Goal: Find specific page/section: Find specific page/section

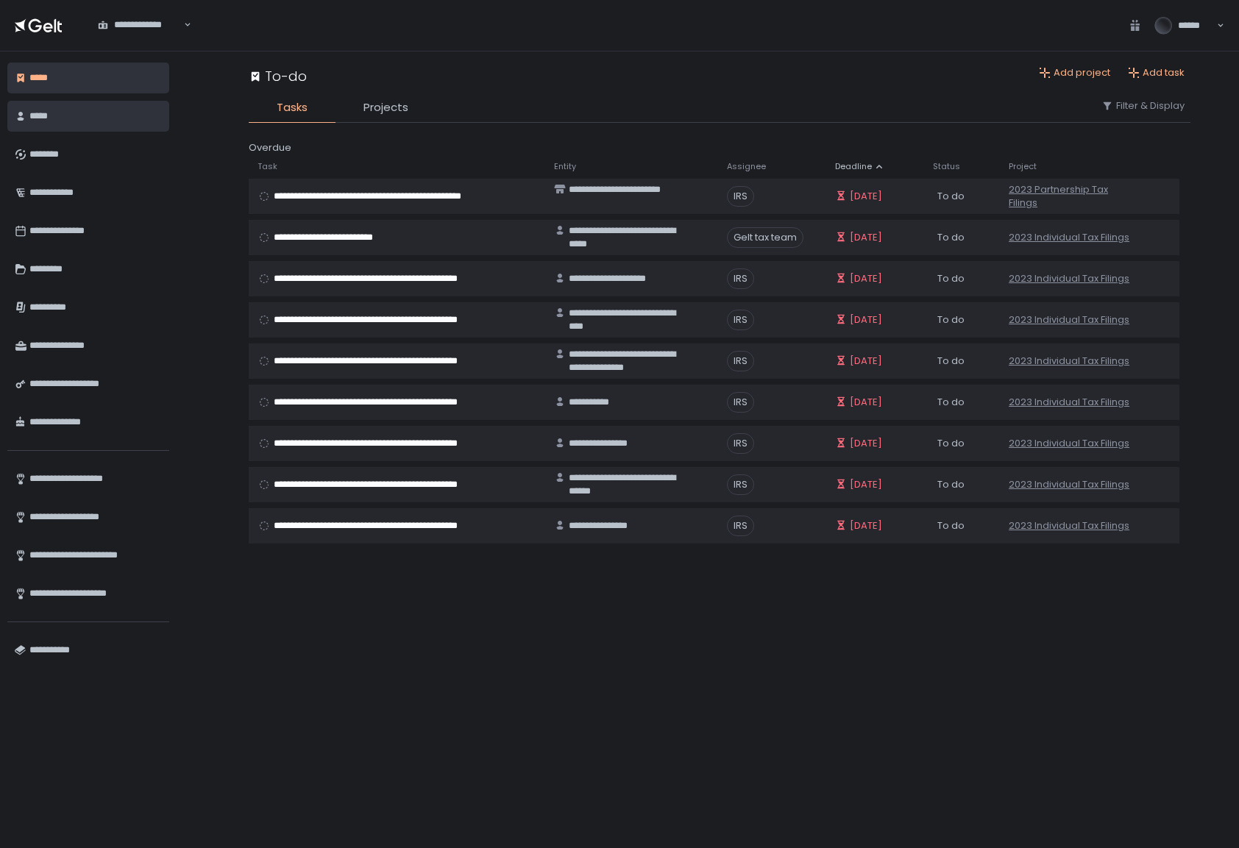
click at [101, 124] on div "*****" at bounding box center [95, 116] width 132 height 25
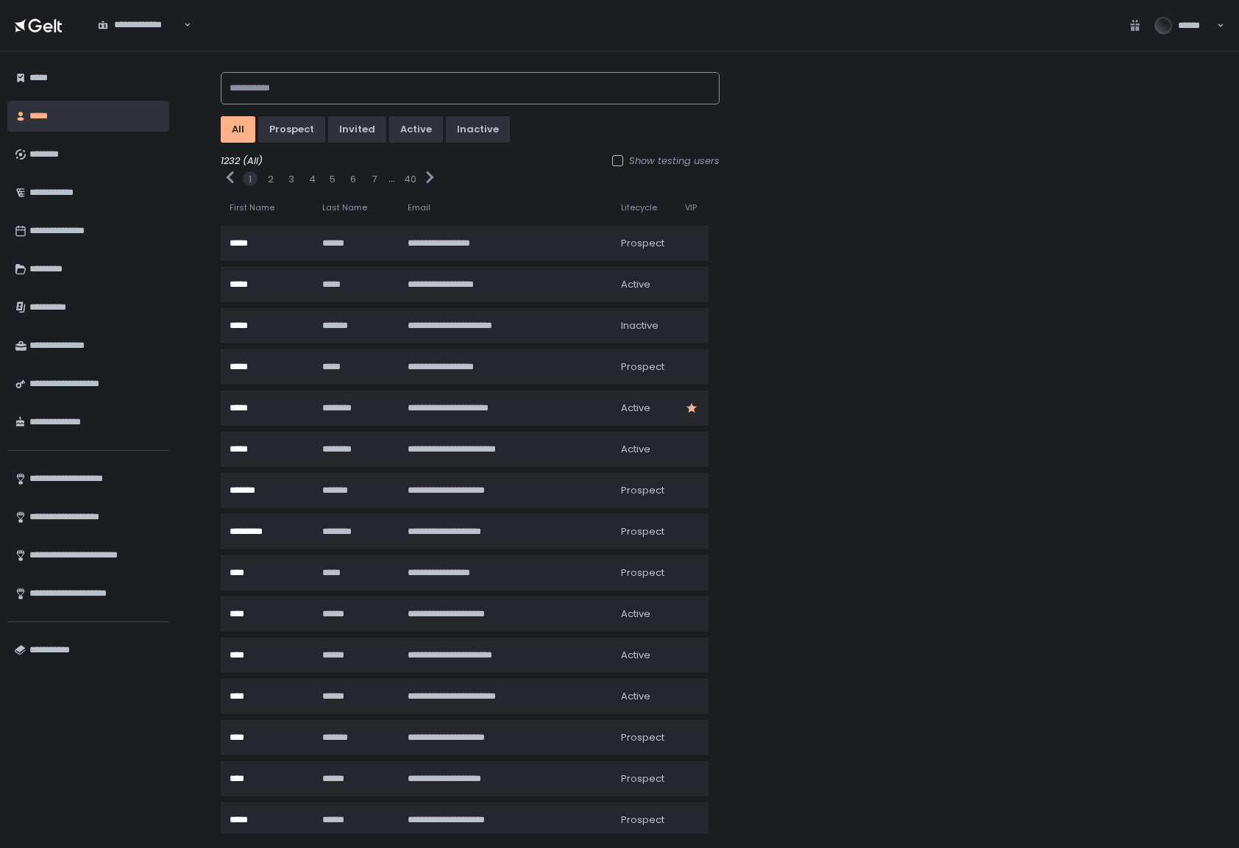
click at [319, 96] on input at bounding box center [470, 88] width 499 height 32
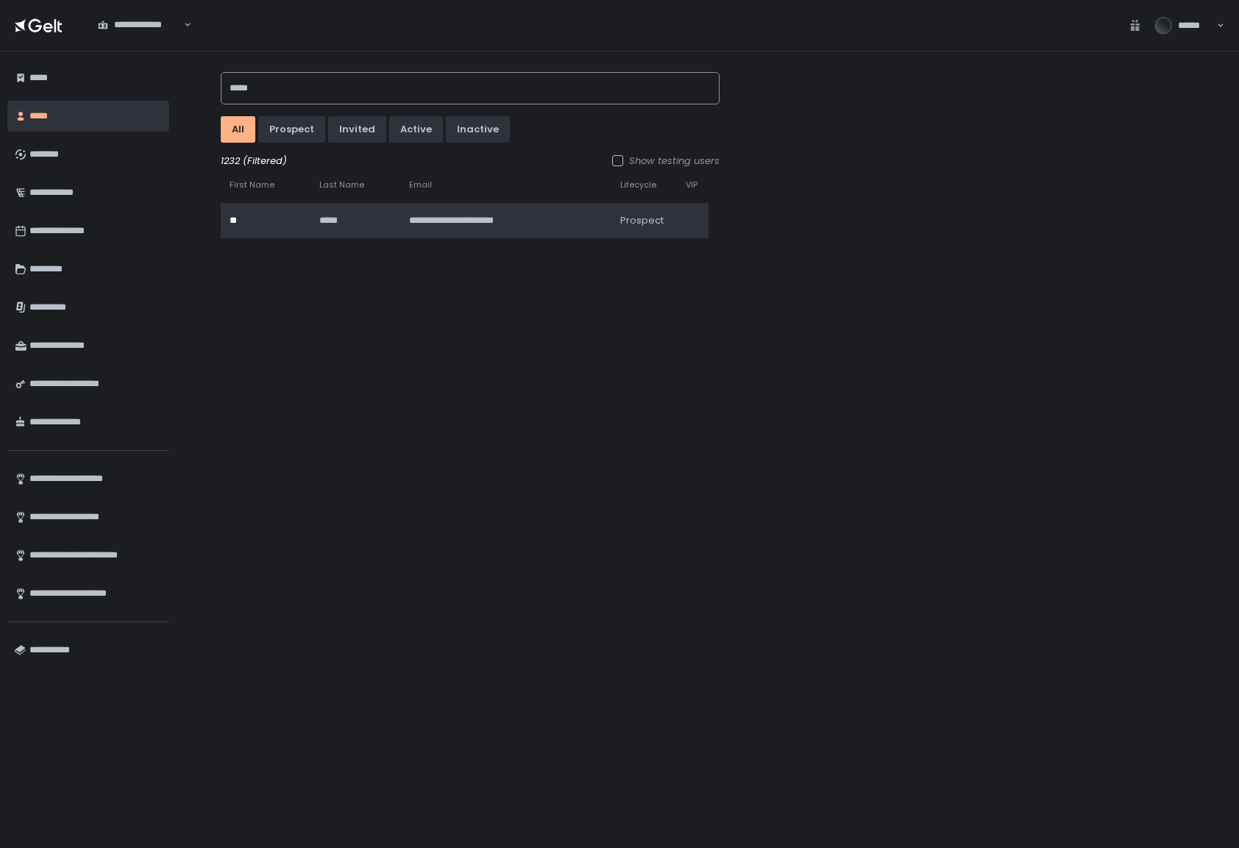
type input "*****"
click at [354, 229] on td "*****" at bounding box center [355, 220] width 90 height 35
